Goal: Task Accomplishment & Management: Complete application form

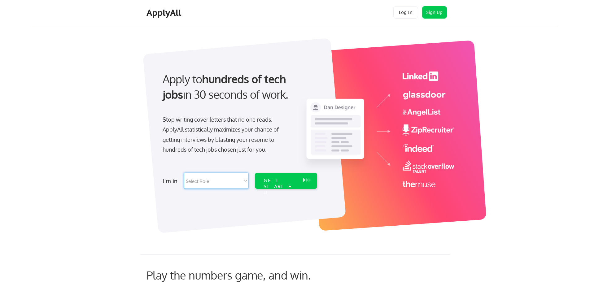
click at [227, 181] on select "Select Role Software Engineering Product Management Customer Success Sales UI/U…" at bounding box center [216, 181] width 64 height 16
select select ""technical_project_program_mgmt""
click at [184, 173] on select "Select Role Software Engineering Product Management Customer Success Sales UI/U…" at bounding box center [216, 181] width 64 height 16
select select ""technical_project_program_mgmt""
click at [293, 183] on div "GET STARTED" at bounding box center [279, 187] width 33 height 18
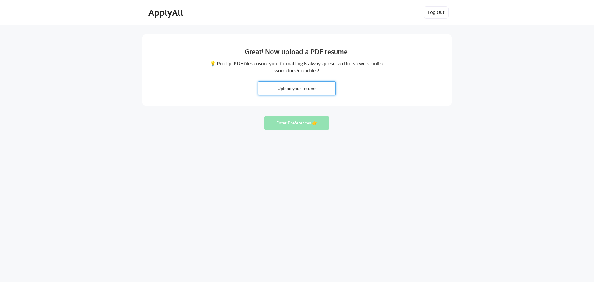
click at [308, 88] on input "file" at bounding box center [296, 88] width 77 height 13
type input "C:\fakepath\Jui Shinu Abraham.pdf"
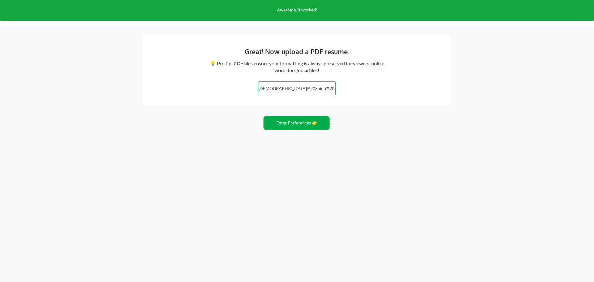
click at [295, 124] on button "Enter Preferences 👉" at bounding box center [297, 123] width 66 height 14
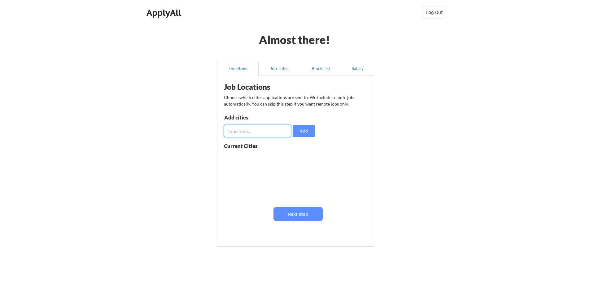
click at [279, 129] on input "input" at bounding box center [257, 131] width 67 height 12
type input "Dallas Forthworth Metroplex"
click at [309, 135] on button "Add" at bounding box center [304, 131] width 22 height 12
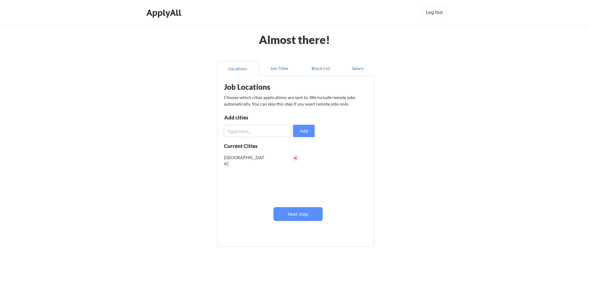
click at [295, 158] on button at bounding box center [295, 158] width 5 height 5
click at [266, 128] on input "input" at bounding box center [257, 131] width 67 height 12
type input "DFW Metroplex"
click at [302, 131] on button "Add" at bounding box center [304, 131] width 22 height 12
click at [274, 131] on input "input" at bounding box center [257, 131] width 67 height 12
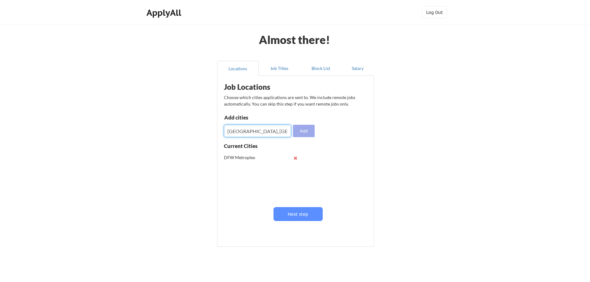
type input "[GEOGRAPHIC_DATA], [GEOGRAPHIC_DATA]"
click at [306, 132] on button "Add" at bounding box center [304, 131] width 22 height 12
click at [252, 195] on div "DFW Metroplex Plano, TX" at bounding box center [263, 176] width 78 height 49
click at [243, 131] on input "input" at bounding box center [257, 131] width 67 height 12
type input "[GEOGRAPHIC_DATA], [GEOGRAPHIC_DATA]"
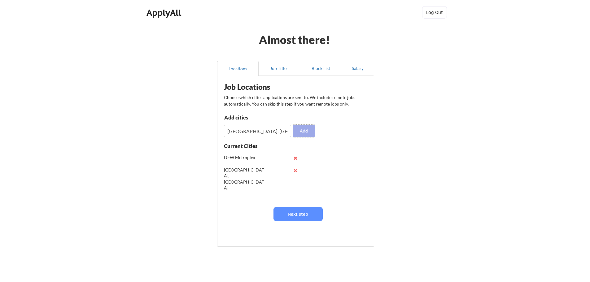
click at [308, 132] on button "Add" at bounding box center [304, 131] width 22 height 12
click at [270, 130] on input "input" at bounding box center [257, 131] width 67 height 12
type input "[GEOGRAPHIC_DATA]"
click at [302, 130] on button "Add" at bounding box center [304, 131] width 22 height 12
click at [276, 129] on input "input" at bounding box center [257, 131] width 67 height 12
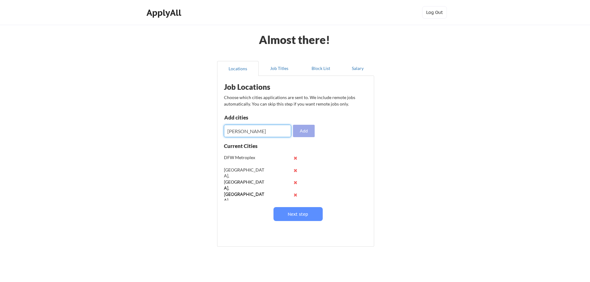
type input "[PERSON_NAME]"
click at [305, 135] on button "Add" at bounding box center [304, 131] width 22 height 12
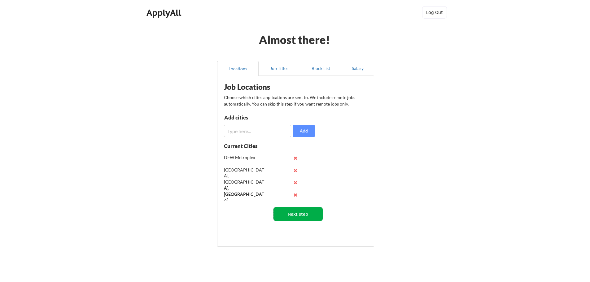
click at [311, 209] on button "Next step" at bounding box center [297, 214] width 49 height 14
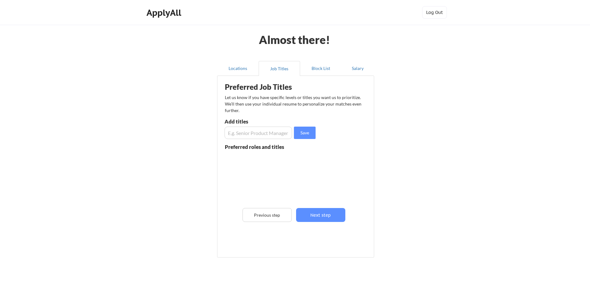
click at [265, 134] on input "input" at bounding box center [257, 133] width 67 height 12
type input "Project Manager"
click at [312, 133] on button "Save" at bounding box center [305, 133] width 22 height 12
click at [264, 139] on div "Preferred Job Titles Let us know if you have specific levels or titles you want…" at bounding box center [296, 165] width 153 height 172
click at [264, 136] on input "input" at bounding box center [257, 133] width 67 height 12
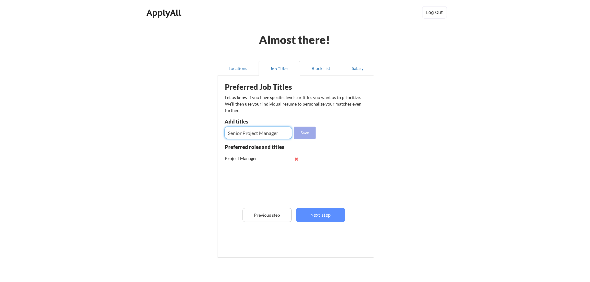
type input "Senior Project Manager"
click at [307, 134] on button "Save" at bounding box center [305, 133] width 22 height 12
click at [252, 128] on input "input" at bounding box center [257, 133] width 67 height 12
type input "PMO Manager"
click at [312, 132] on button "Save" at bounding box center [305, 133] width 22 height 12
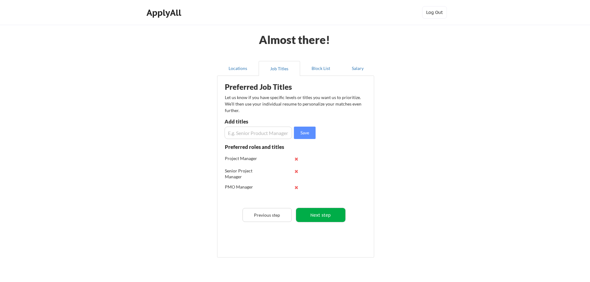
click at [320, 219] on button "Next step" at bounding box center [320, 215] width 49 height 14
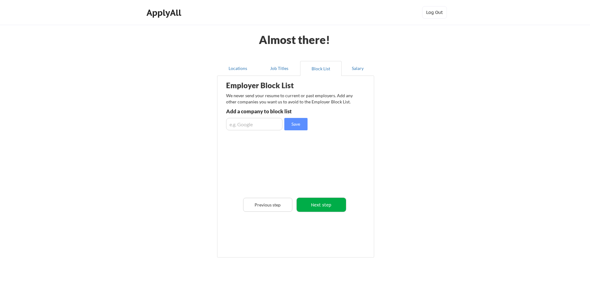
click at [312, 201] on button "Next step" at bounding box center [321, 205] width 49 height 14
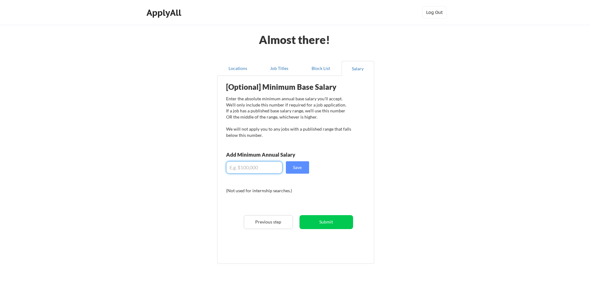
click at [263, 164] on input "input" at bounding box center [254, 167] width 56 height 12
type input "$135,000"
click at [303, 170] on button "Save" at bounding box center [297, 167] width 23 height 12
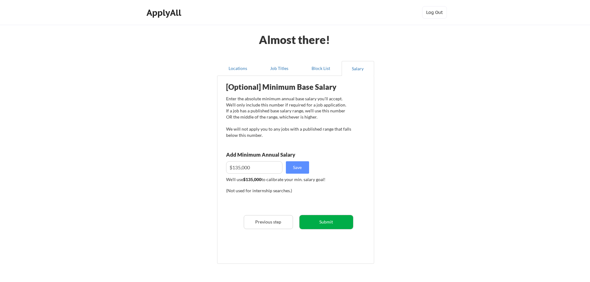
click at [337, 228] on button "Submit" at bounding box center [326, 222] width 54 height 14
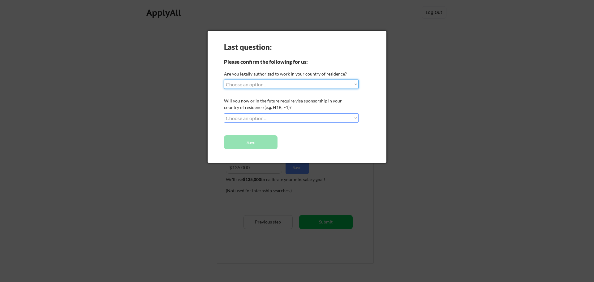
click at [290, 89] on select "Choose an option... Yes, I am a US Citizen Yes, I am a Canadian Citizen Yes, I …" at bounding box center [291, 84] width 135 height 9
select select ""yes__i_am_a_us_green_card_holder""
click at [224, 80] on select "Choose an option... Yes, I am a US Citizen Yes, I am a Canadian Citizen Yes, I …" at bounding box center [291, 84] width 135 height 9
click at [291, 117] on select "Choose an option... No, I will not need sponsorship Yes, I will need sponsorship" at bounding box center [291, 117] width 135 height 9
select select ""no__i_will_not_need_sponsorship""
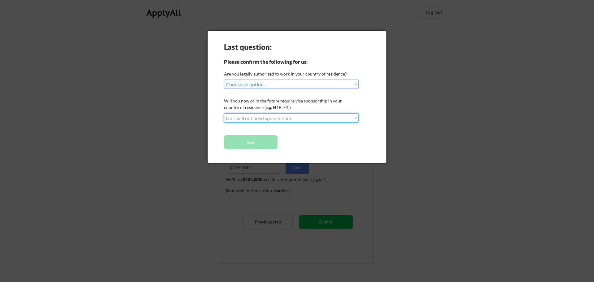
click at [224, 113] on select "Choose an option... No, I will not need sponsorship Yes, I will need sponsorship" at bounding box center [291, 117] width 135 height 9
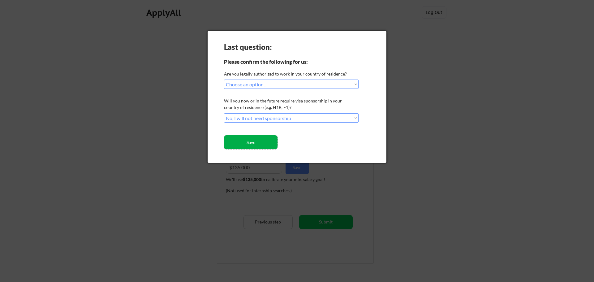
click at [267, 141] on button "Save" at bounding box center [251, 142] width 54 height 14
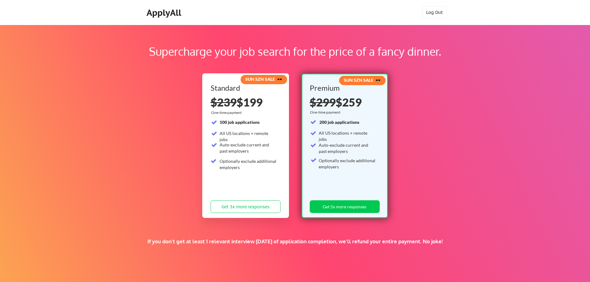
click at [424, 109] on div "Supercharge your job search for the price of a fancy dinner. SUN SZN SALE 🕶️ St…" at bounding box center [295, 194] width 590 height 338
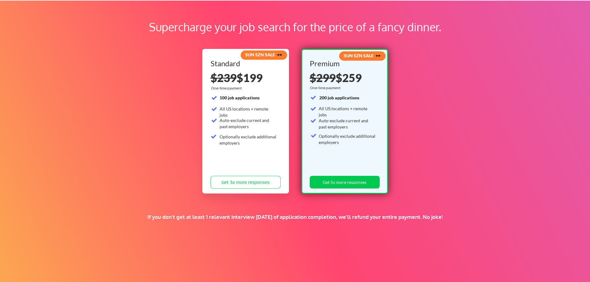
scroll to position [23, 0]
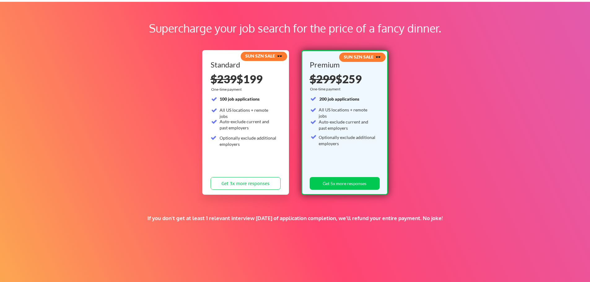
drag, startPoint x: 504, startPoint y: 210, endPoint x: 574, endPoint y: 135, distance: 102.9
click at [574, 135] on div "Supercharge your job search for the price of a fancy dinner. SUN SZN SALE 🕶️ St…" at bounding box center [295, 171] width 590 height 338
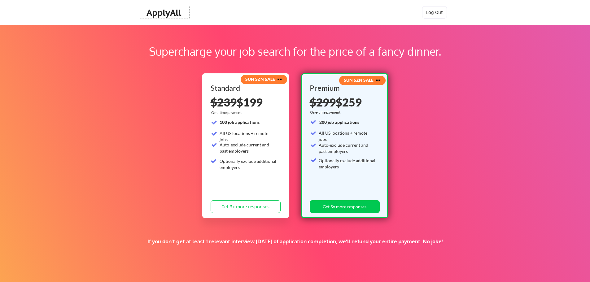
click at [169, 15] on div "ApplyAll" at bounding box center [164, 12] width 37 height 11
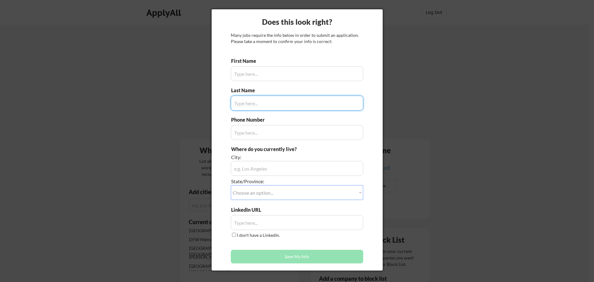
click at [325, 70] on input "input" at bounding box center [297, 73] width 132 height 15
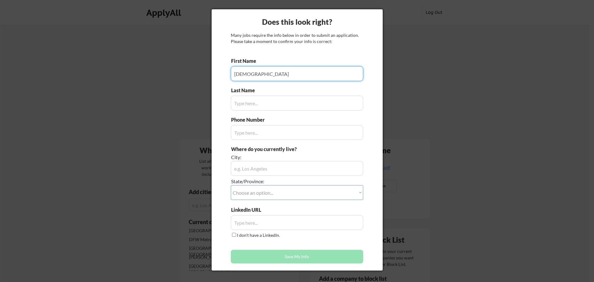
type input "[DEMOGRAPHIC_DATA]"
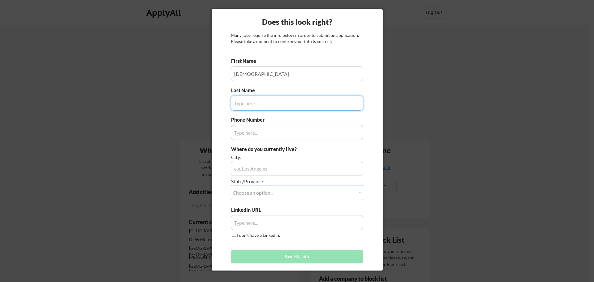
click at [321, 101] on input "input" at bounding box center [297, 103] width 132 height 15
type input "[PERSON_NAME]"
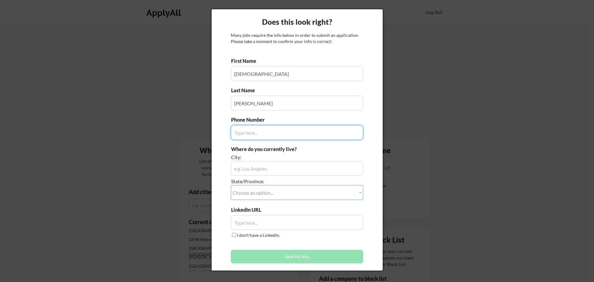
click at [320, 135] on input "input" at bounding box center [297, 132] width 132 height 15
type input "4699869303"
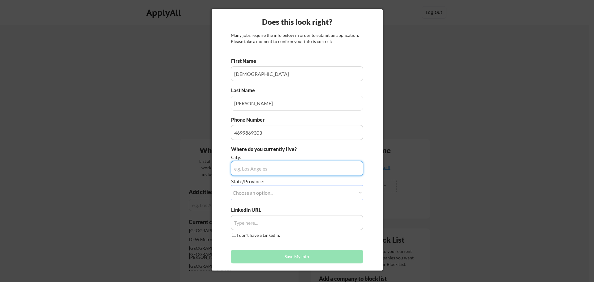
click at [312, 171] on input "input" at bounding box center [297, 168] width 132 height 15
type input "Plano"
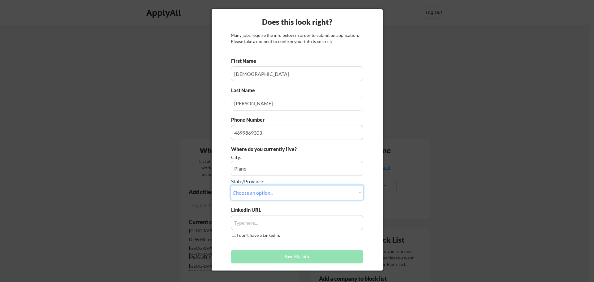
click at [350, 190] on select "Choose an option... Other/Not Applicable [US_STATE] [US_STATE] [GEOGRAPHIC_DATA…" at bounding box center [297, 192] width 132 height 15
select select ""[US_STATE]""
click at [231, 185] on select "Choose an option... Other/Not Applicable [US_STATE] [US_STATE] [GEOGRAPHIC_DATA…" at bounding box center [297, 192] width 132 height 15
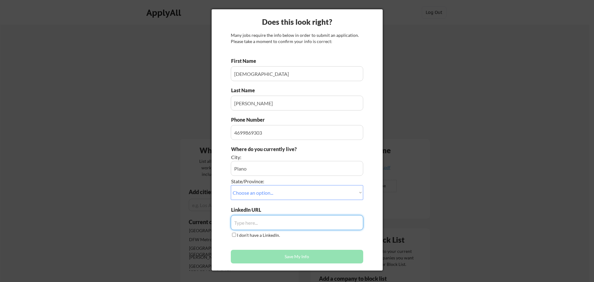
click at [312, 222] on input "input" at bounding box center [297, 222] width 132 height 15
paste input "[URL][DOMAIN_NAME][PERSON_NAME]"
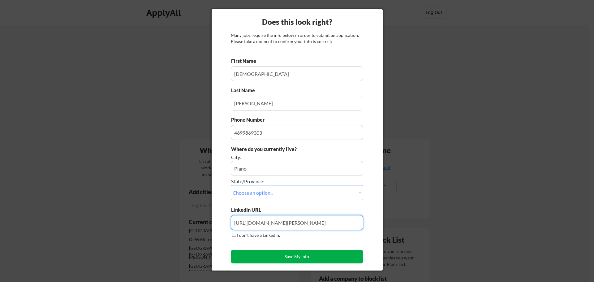
type input "[URL][DOMAIN_NAME][PERSON_NAME]"
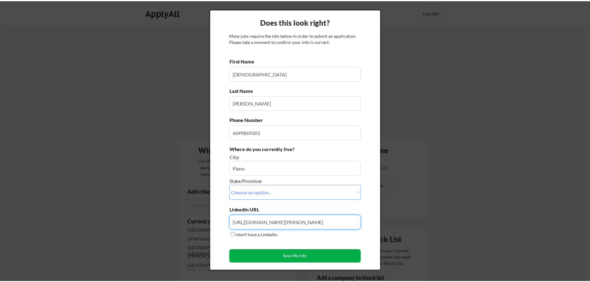
scroll to position [0, 0]
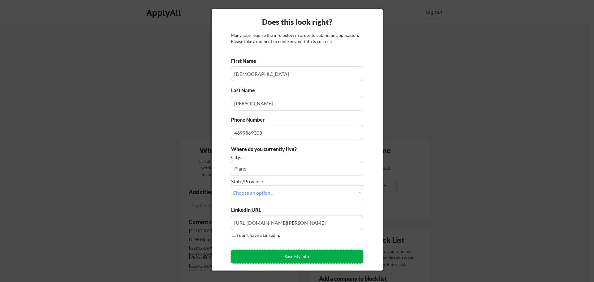
click at [300, 254] on button "Save My Info" at bounding box center [297, 257] width 132 height 14
